Goal: Check status: Check status

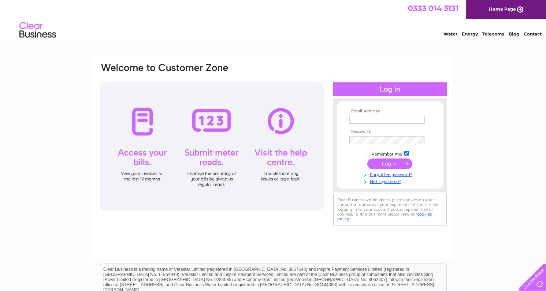
type input "[EMAIL_ADDRESS][DOMAIN_NAME]"
click at [395, 163] on input "submit" at bounding box center [389, 164] width 45 height 10
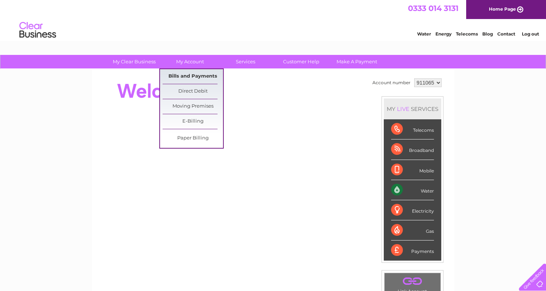
click at [197, 77] on link "Bills and Payments" at bounding box center [193, 76] width 60 height 15
